Goal: Information Seeking & Learning: Learn about a topic

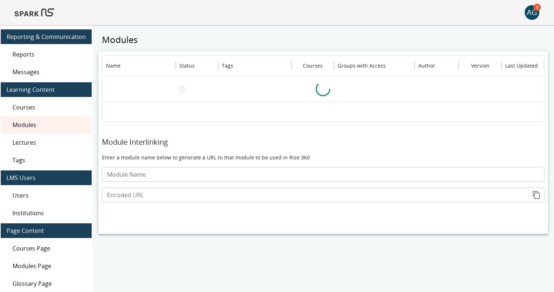
click at [39, 16] on img at bounding box center [35, 13] width 40 height 18
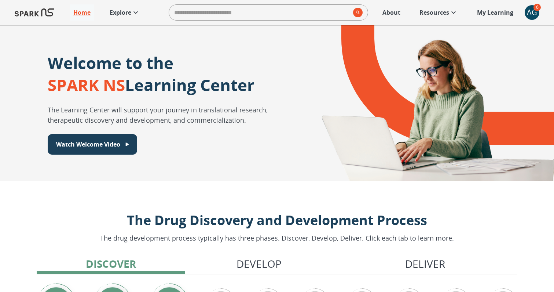
click at [127, 8] on link "Explore" at bounding box center [125, 12] width 38 height 16
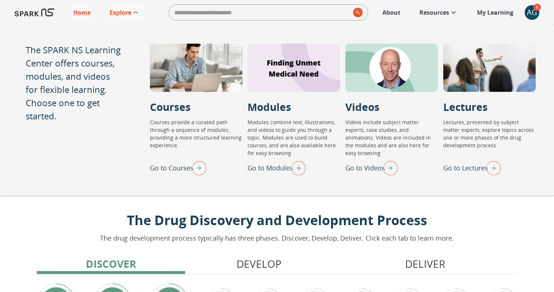
click at [459, 171] on p "Go to Lectures" at bounding box center [466, 168] width 45 height 10
